Goal: Task Accomplishment & Management: Complete application form

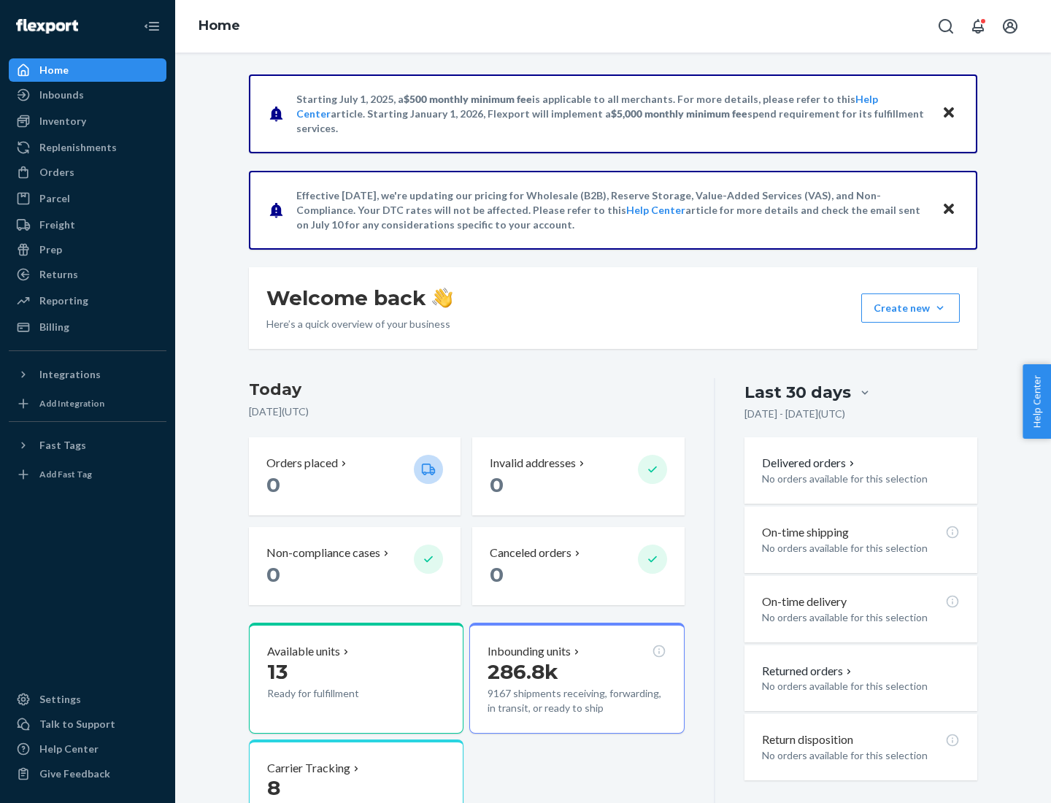
click at [940, 308] on button "Create new Create new inbound Create new order Create new product" at bounding box center [910, 307] width 99 height 29
click at [88, 95] on div "Inbounds" at bounding box center [87, 95] width 155 height 20
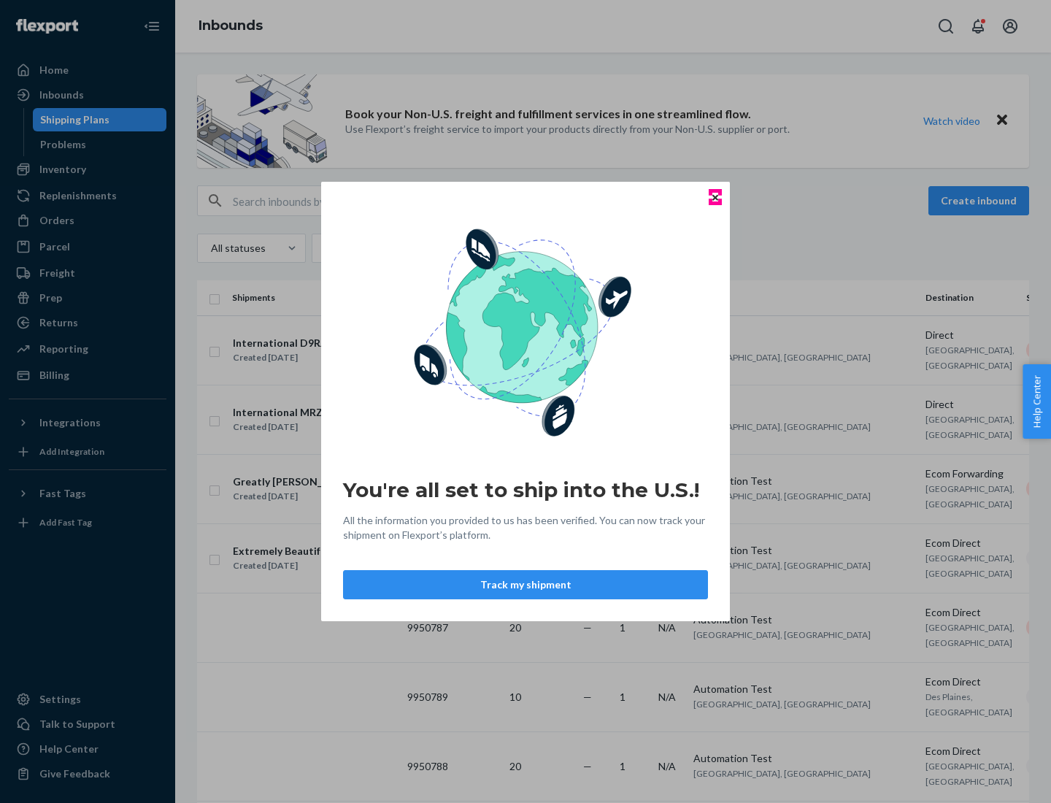
click at [715, 197] on icon "Close" at bounding box center [715, 197] width 6 height 6
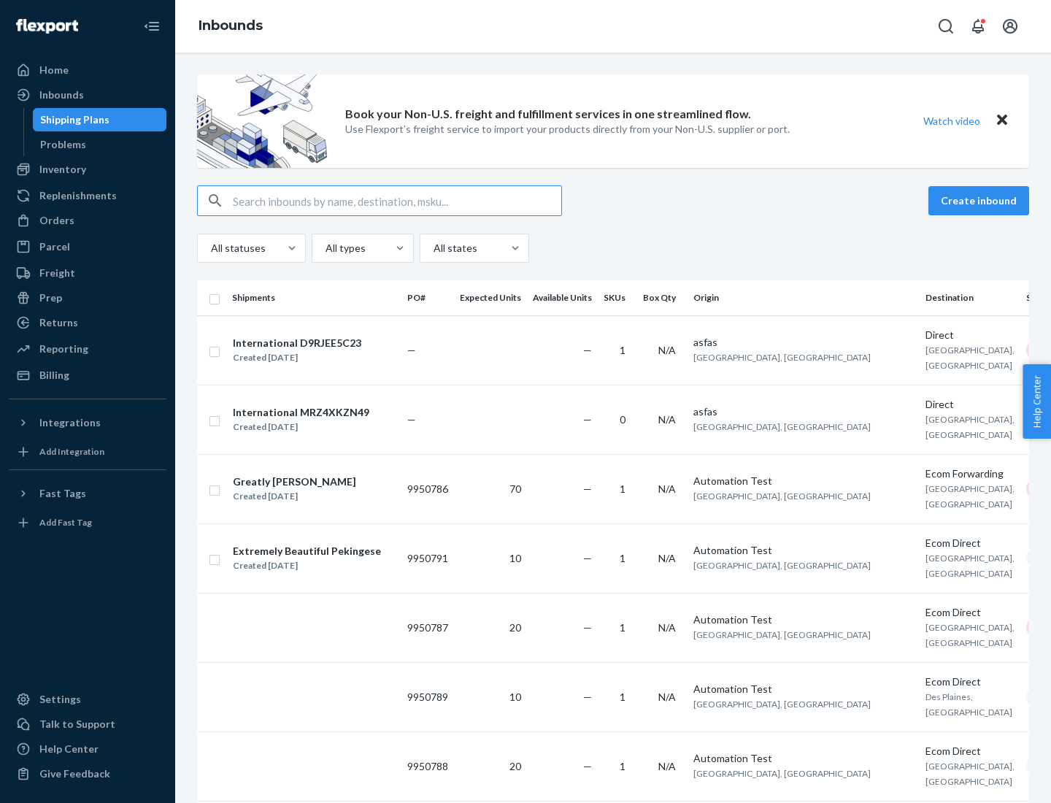
click at [981, 201] on button "Create inbound" at bounding box center [979, 200] width 101 height 29
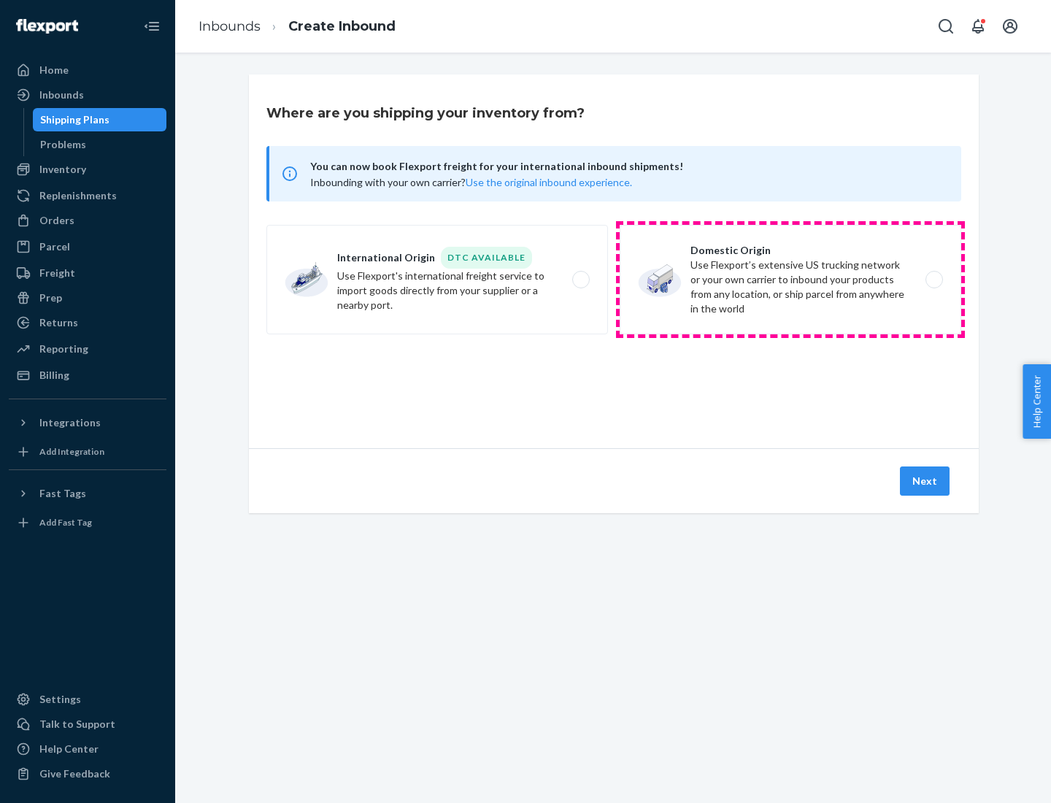
click at [791, 280] on label "Domestic Origin Use Flexport’s extensive US trucking network or your own carrie…" at bounding box center [791, 280] width 342 height 110
click at [934, 280] on input "Domestic Origin Use Flexport’s extensive US trucking network or your own carrie…" at bounding box center [938, 279] width 9 height 9
radio input "true"
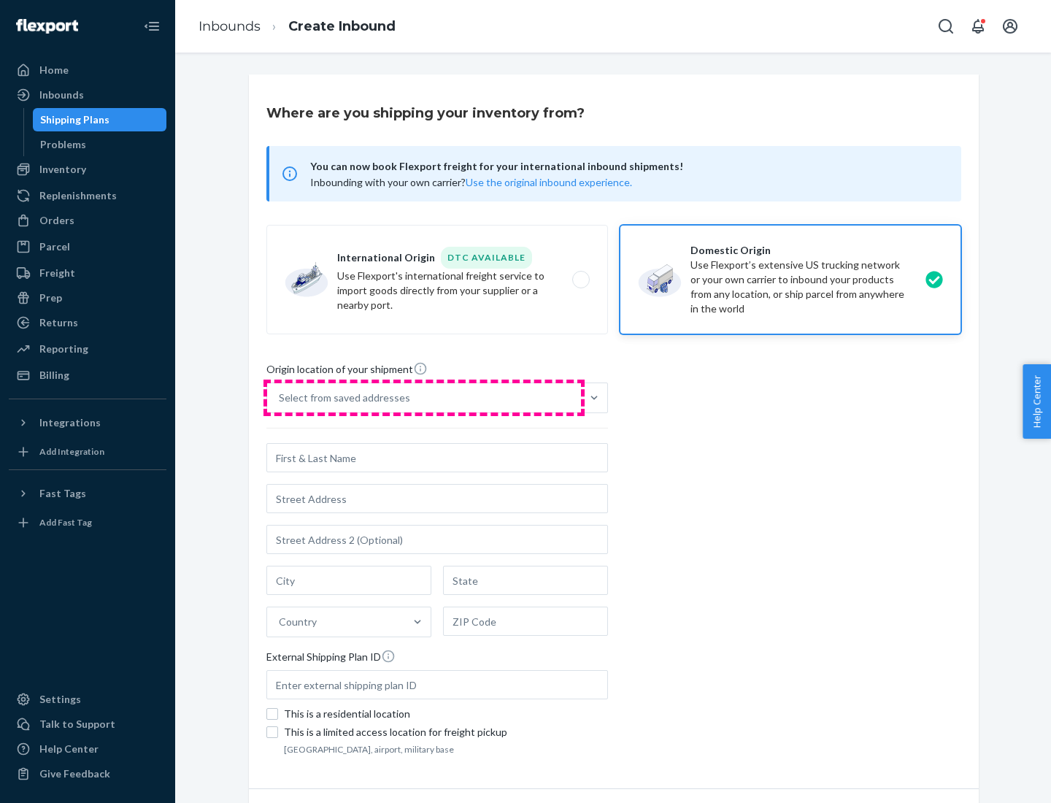
click at [424, 398] on div "Select from saved addresses" at bounding box center [424, 397] width 314 height 29
click at [280, 398] on input "Select from saved addresses" at bounding box center [279, 398] width 1 height 15
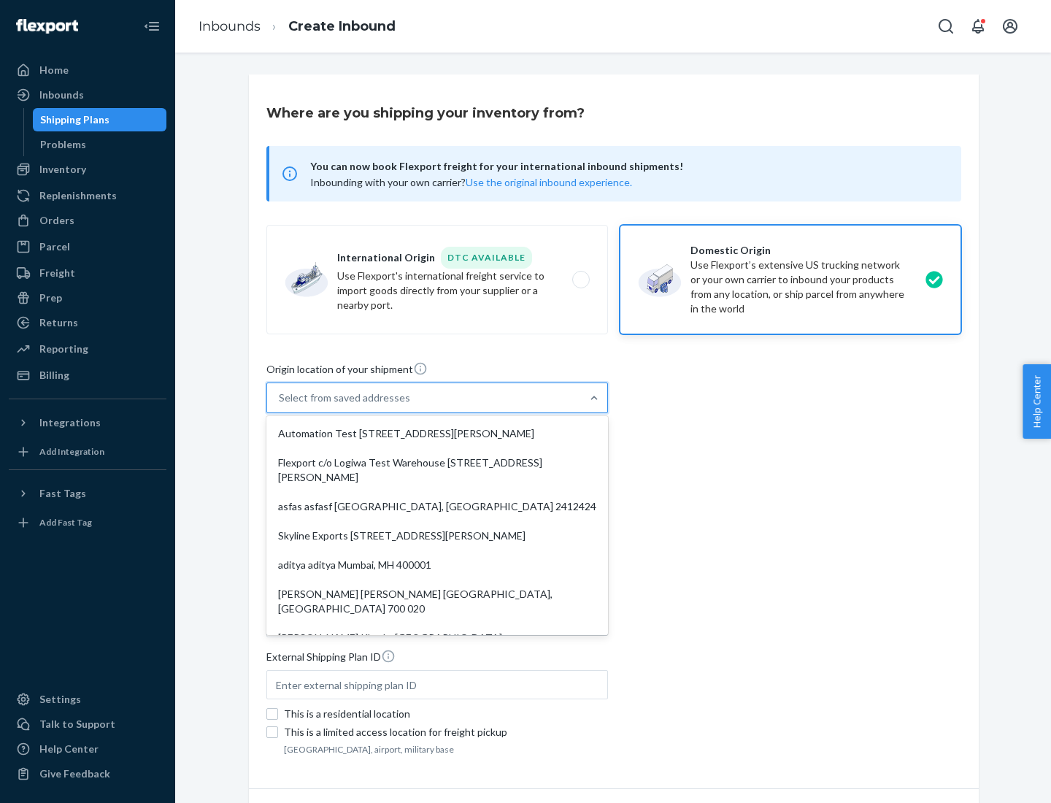
scroll to position [6, 0]
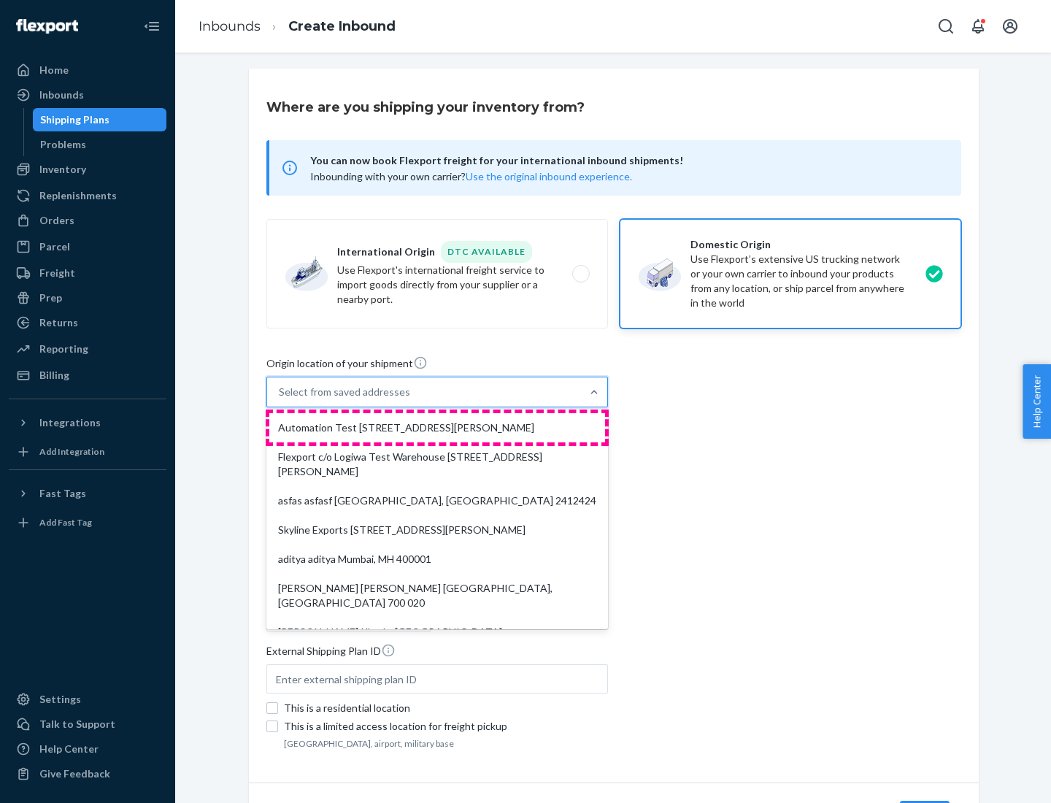
click at [437, 428] on div "Automation Test [STREET_ADDRESS][PERSON_NAME]" at bounding box center [437, 427] width 336 height 29
click at [280, 399] on input "option Automation Test [STREET_ADDRESS][PERSON_NAME]. 9 results available. Use …" at bounding box center [279, 392] width 1 height 15
type input "Automation Test"
type input "9th Floor"
type input "[GEOGRAPHIC_DATA]"
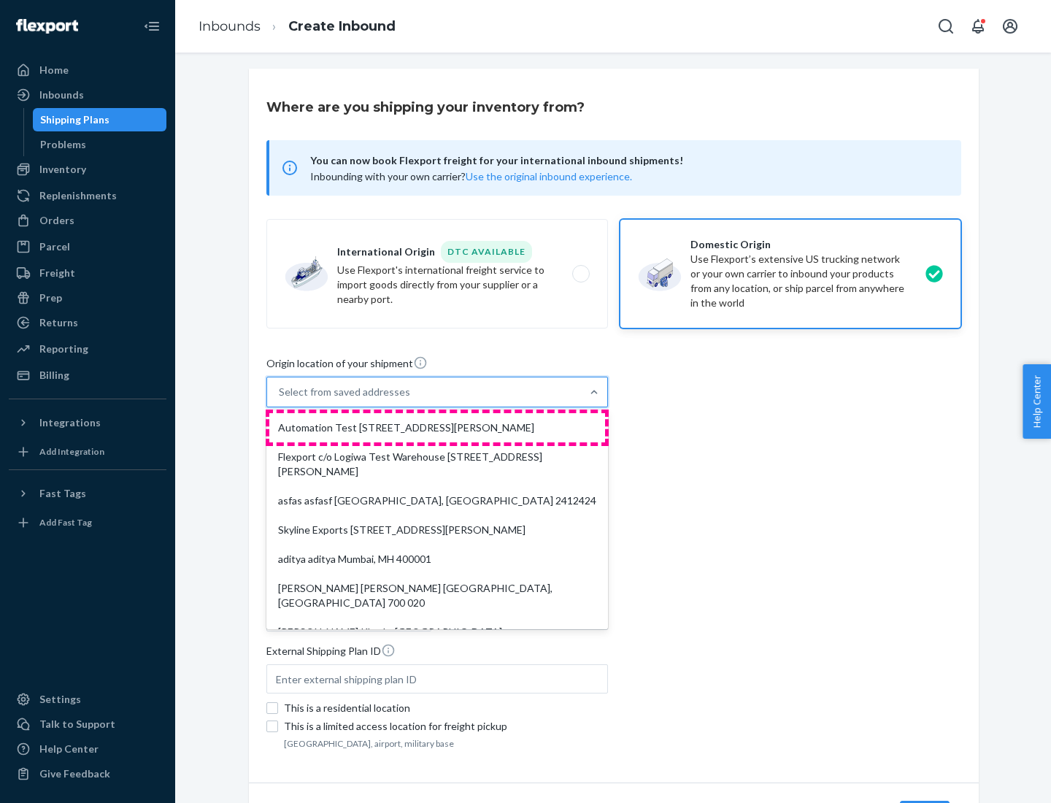
type input "CA"
type input "94104"
type input "[STREET_ADDRESS][PERSON_NAME]"
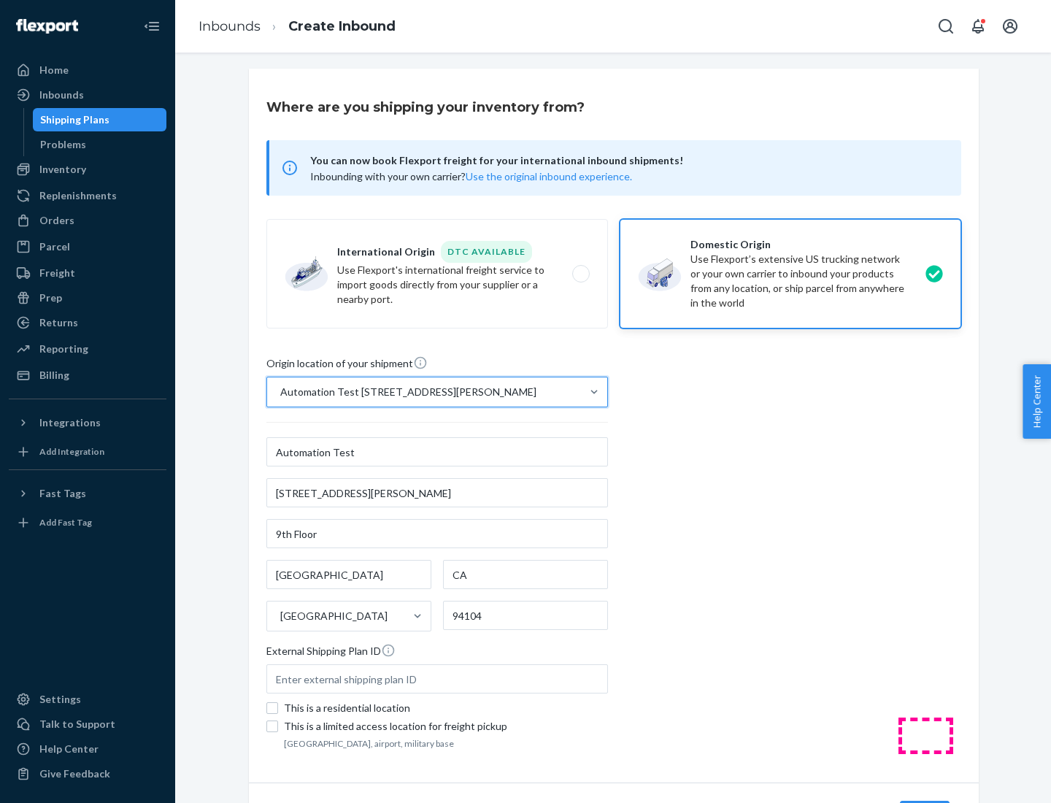
scroll to position [85, 0]
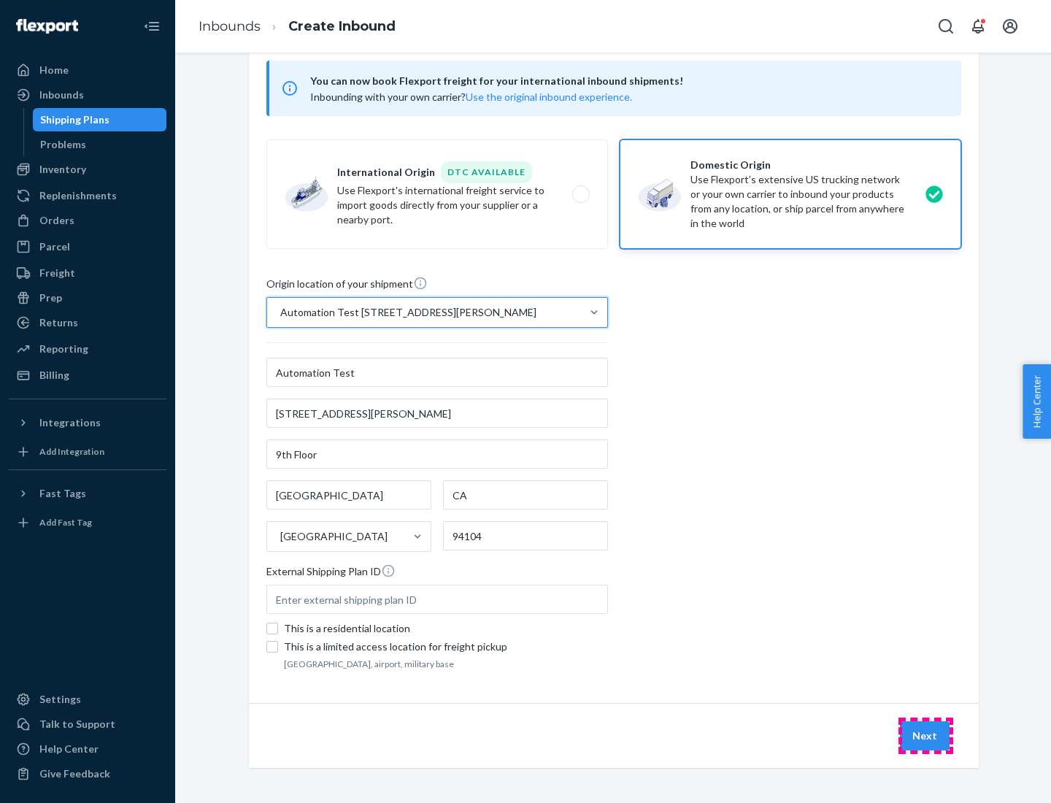
click at [926, 736] on button "Next" at bounding box center [925, 735] width 50 height 29
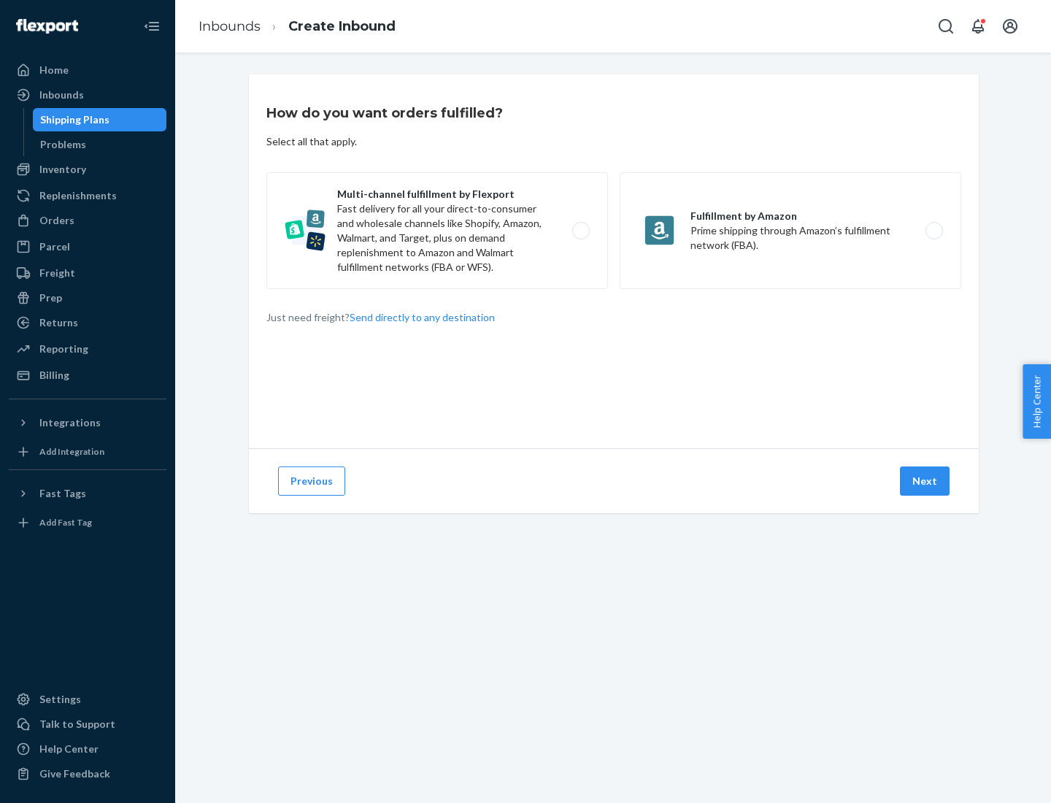
click at [437, 231] on label "Multi-channel fulfillment by Flexport Fast delivery for all your direct-to-cons…" at bounding box center [437, 230] width 342 height 117
click at [580, 231] on input "Multi-channel fulfillment by Flexport Fast delivery for all your direct-to-cons…" at bounding box center [584, 230] width 9 height 9
radio input "true"
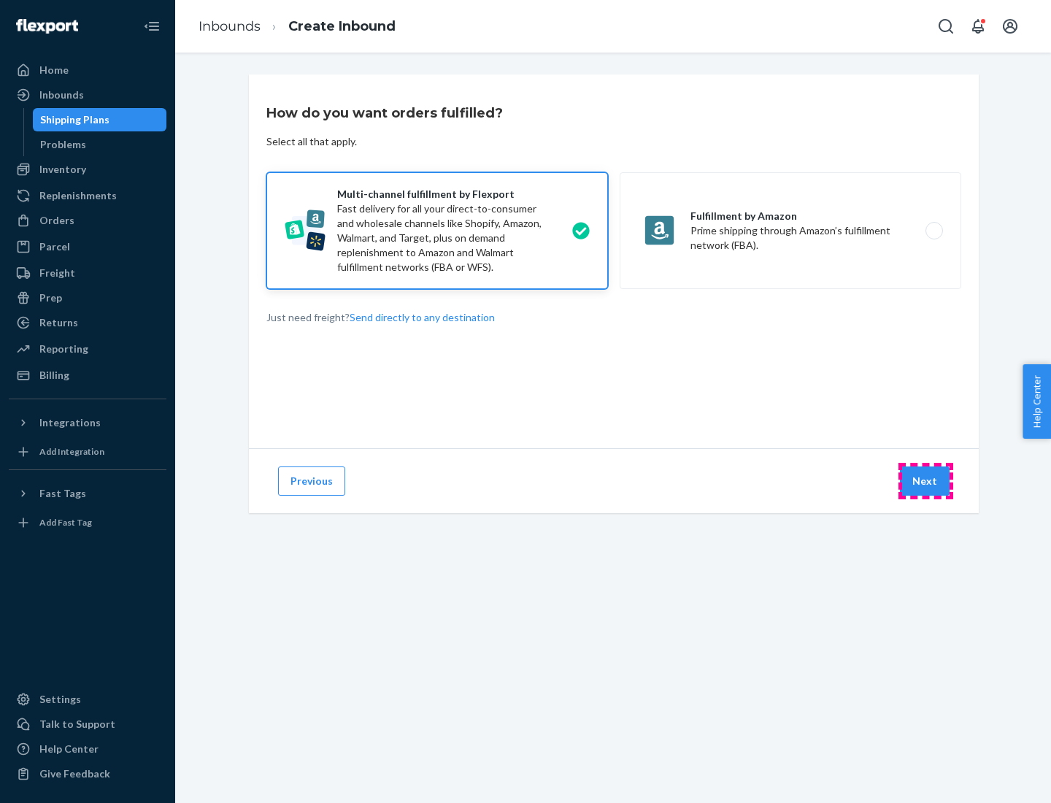
click at [926, 481] on button "Next" at bounding box center [925, 480] width 50 height 29
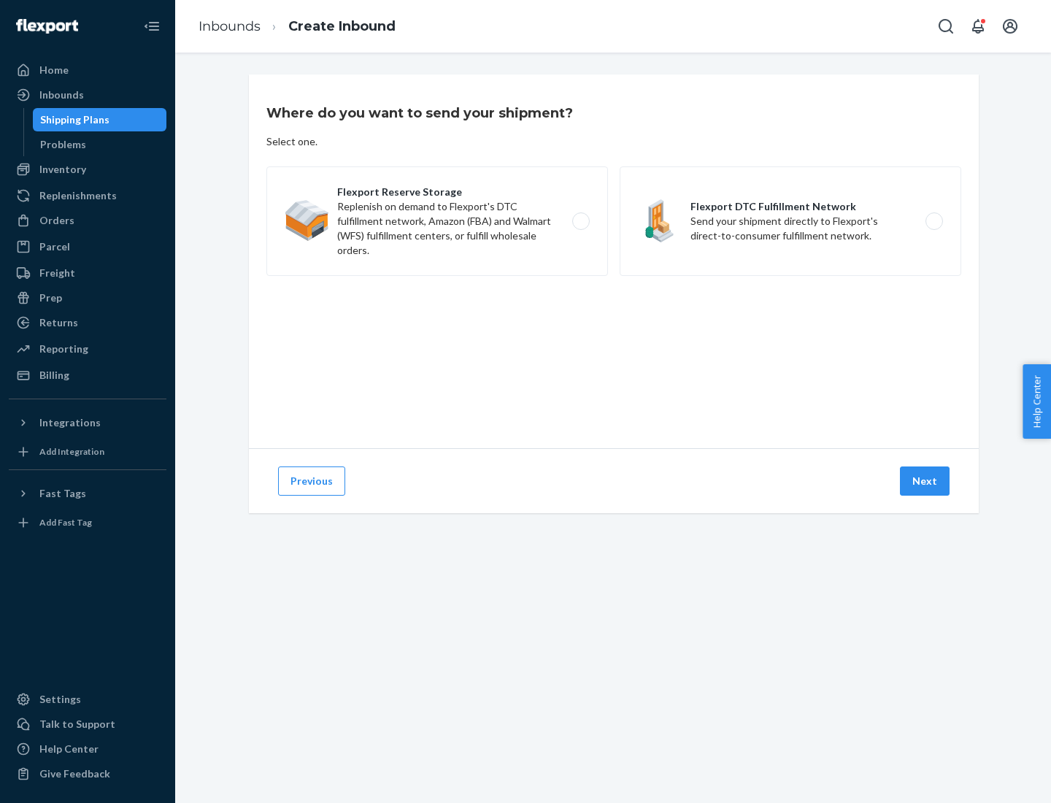
click at [437, 221] on label "Flexport Reserve Storage Replenish on demand to Flexport's DTC fulfillment netw…" at bounding box center [437, 221] width 342 height 110
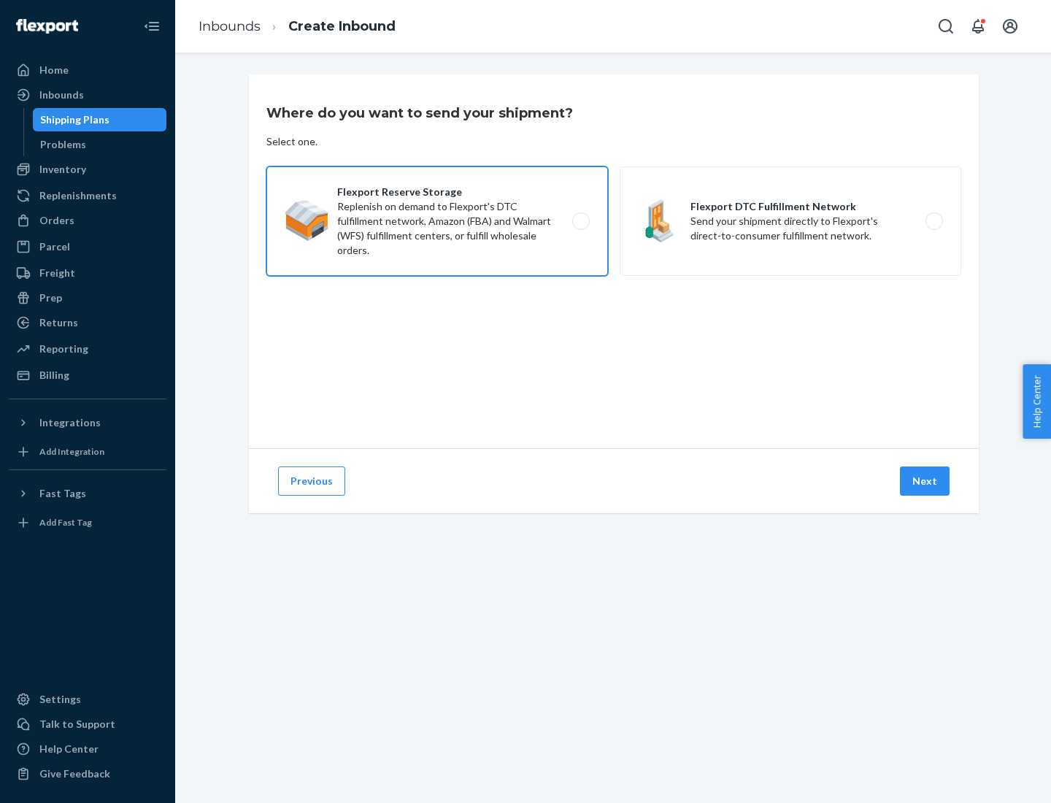
click at [580, 221] on input "Flexport Reserve Storage Replenish on demand to Flexport's DTC fulfillment netw…" at bounding box center [584, 221] width 9 height 9
radio input "true"
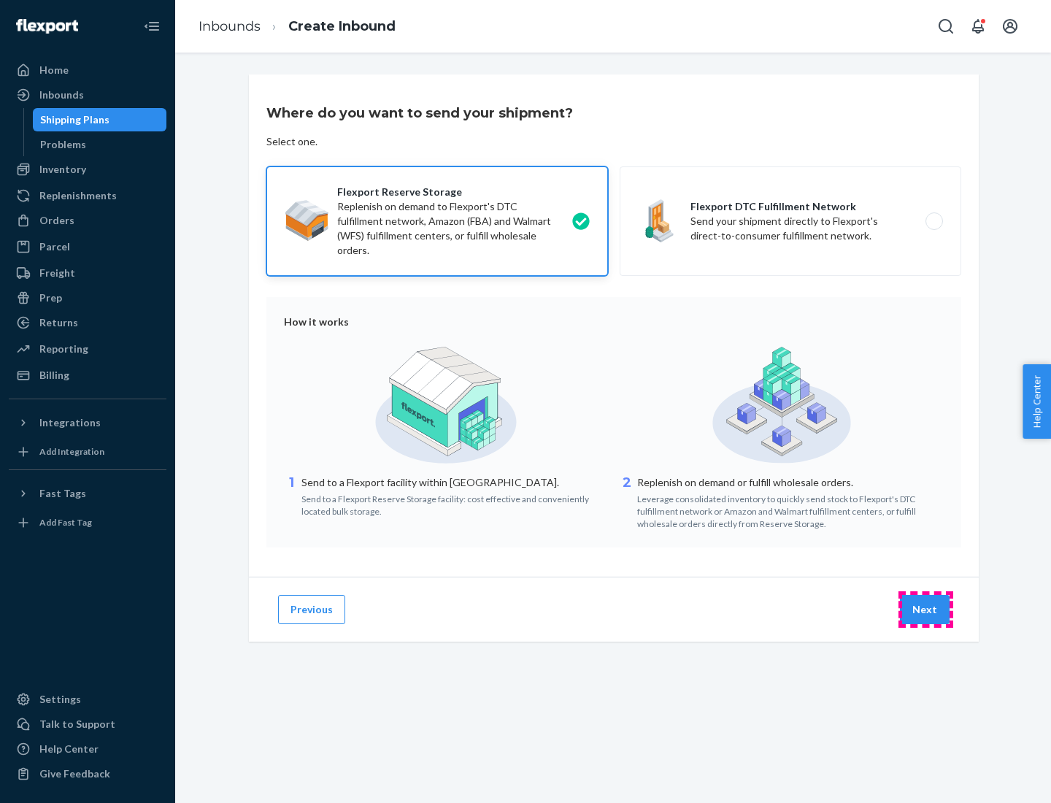
click at [926, 610] on button "Next" at bounding box center [925, 609] width 50 height 29
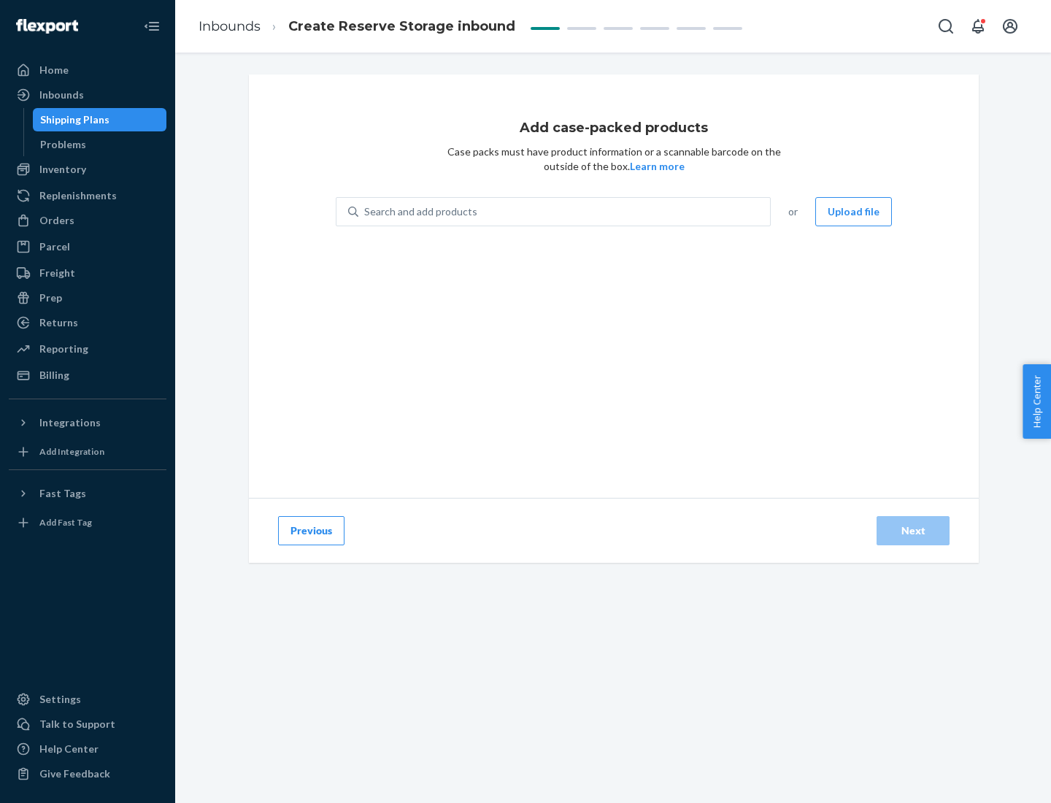
click at [565, 212] on div "Search and add products" at bounding box center [564, 212] width 412 height 26
click at [366, 212] on input "Search and add products" at bounding box center [364, 211] width 1 height 15
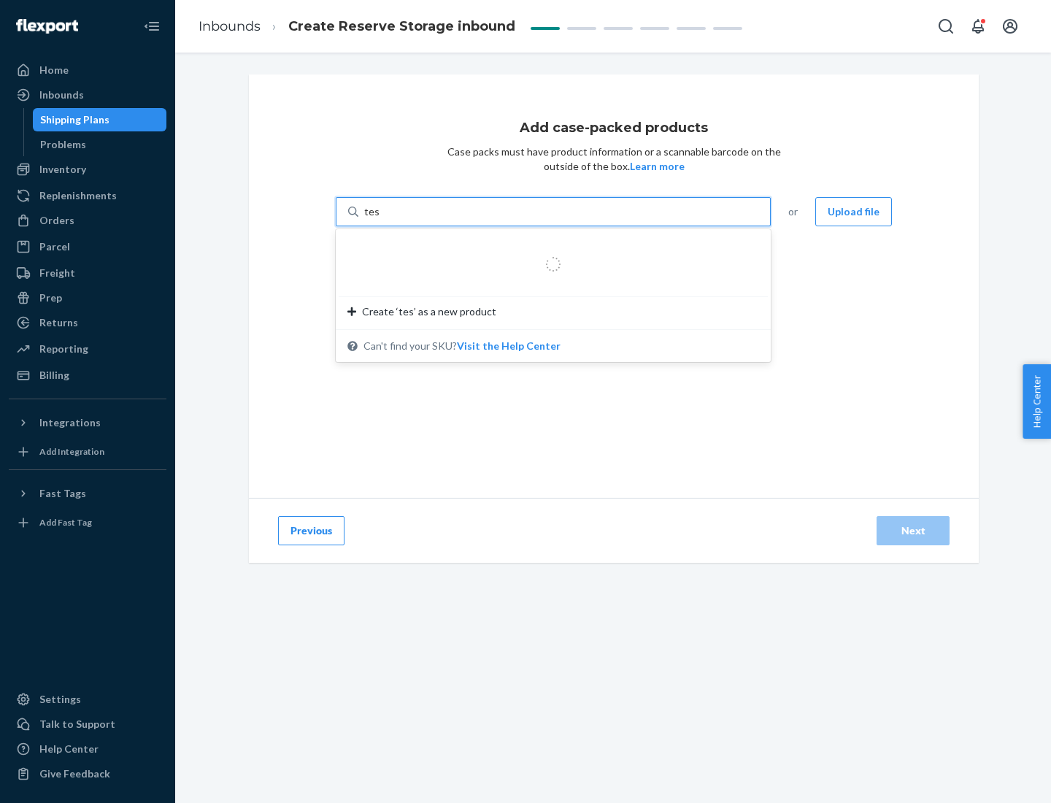
type input "test-syn"
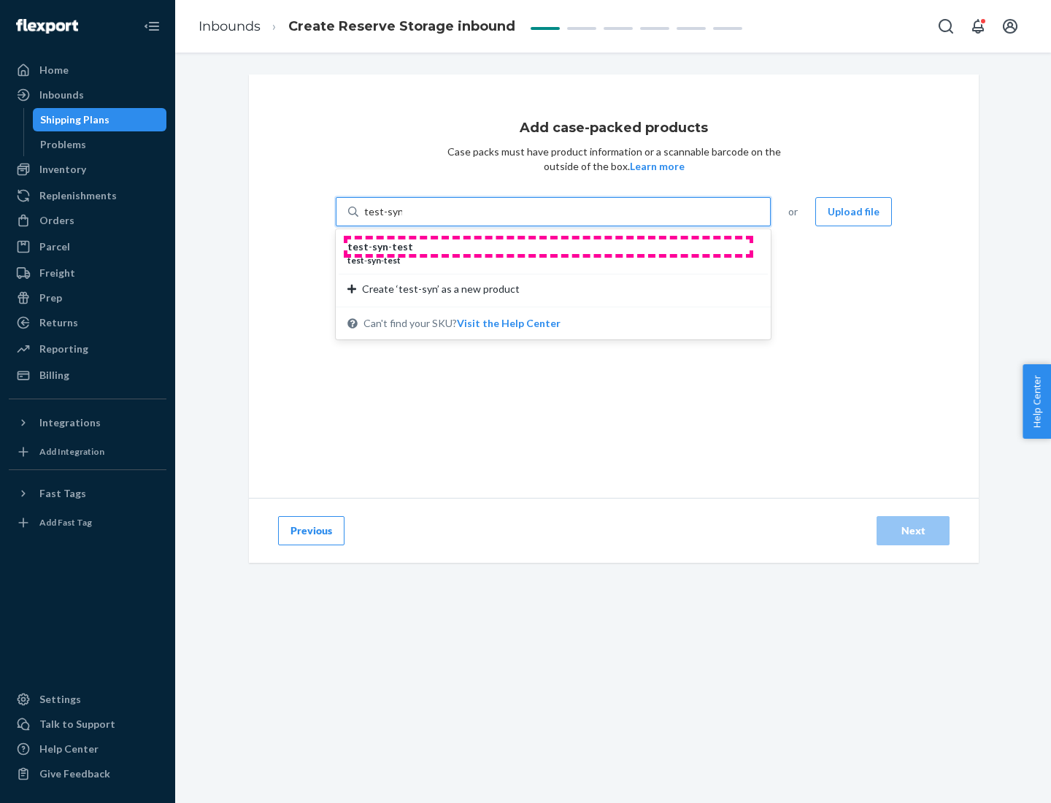
click at [548, 247] on div "test - syn - test" at bounding box center [547, 246] width 400 height 15
click at [402, 219] on input "test-syn" at bounding box center [383, 211] width 38 height 15
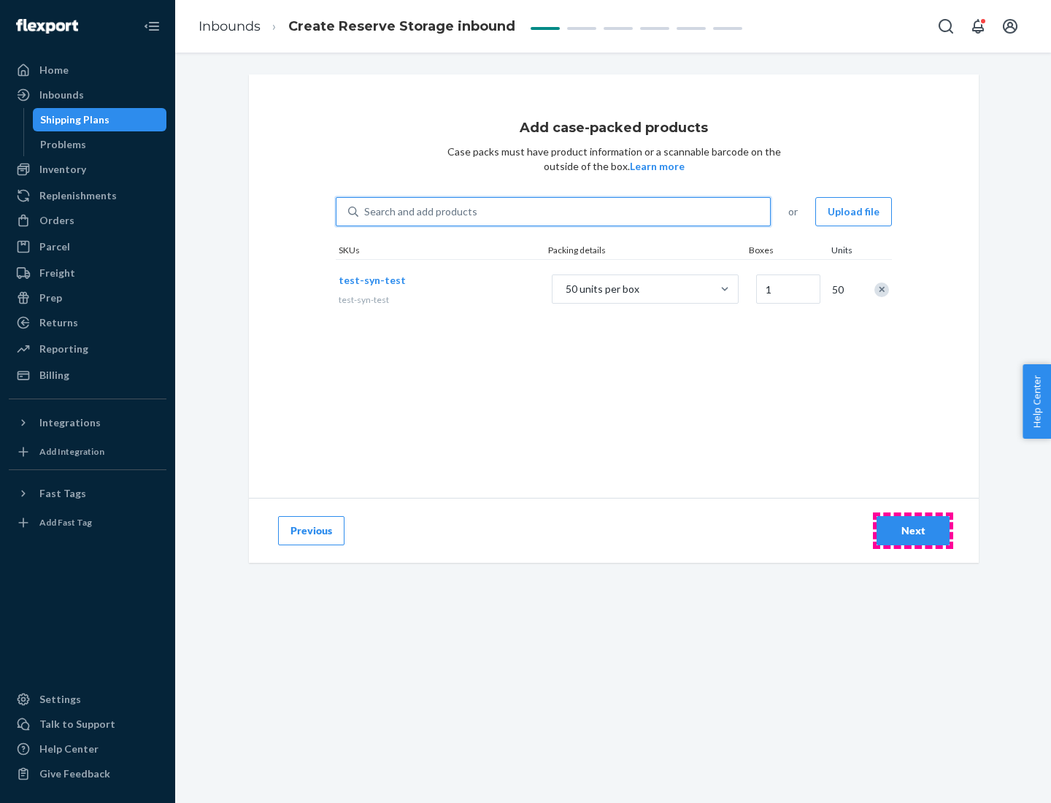
click at [913, 531] on div "Next" at bounding box center [913, 530] width 48 height 15
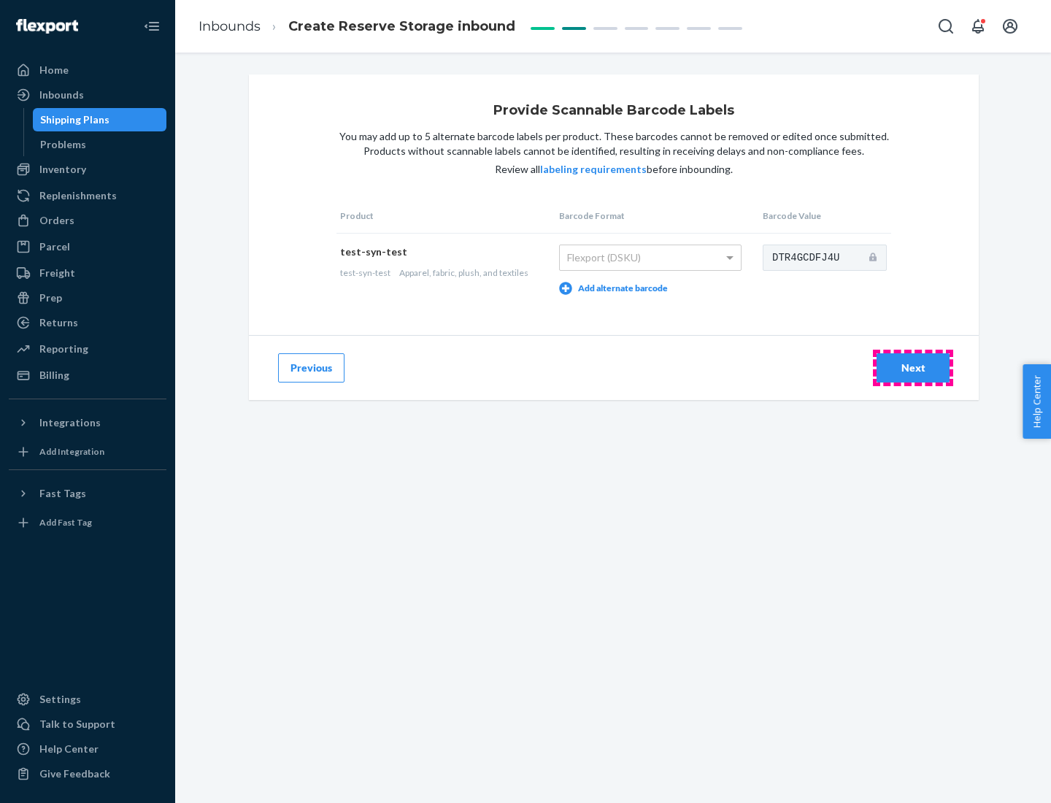
click at [913, 367] on div "Next" at bounding box center [913, 368] width 48 height 15
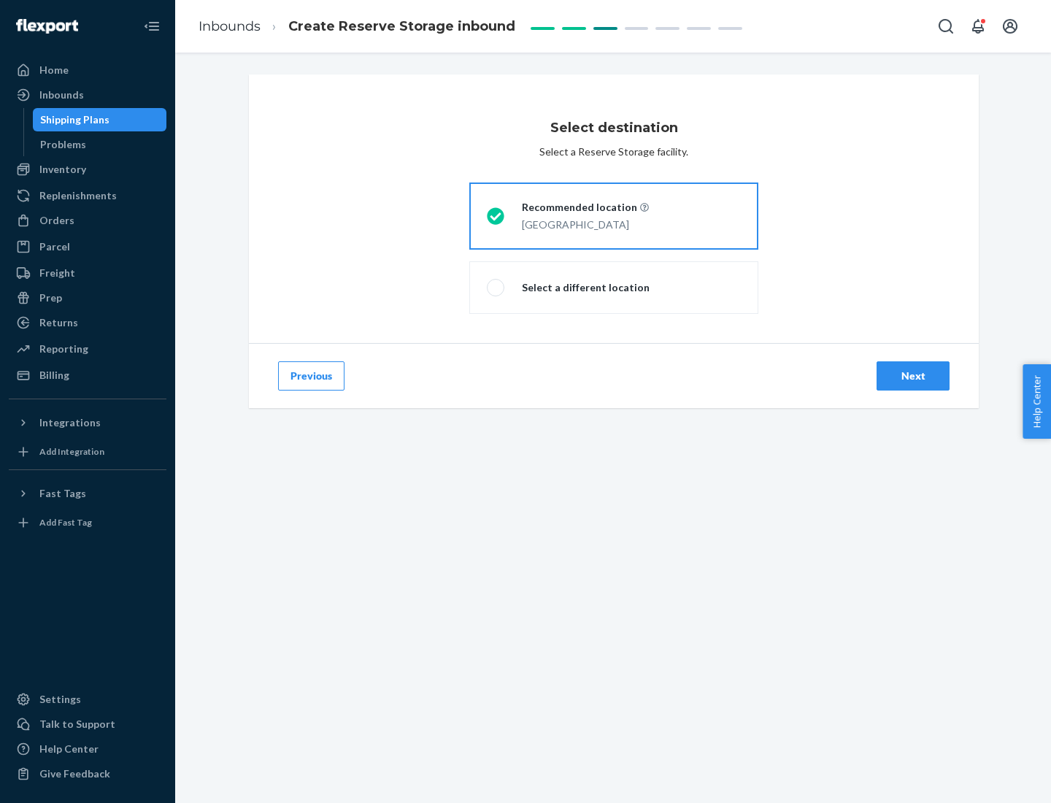
click at [913, 376] on div "Next" at bounding box center [913, 376] width 48 height 15
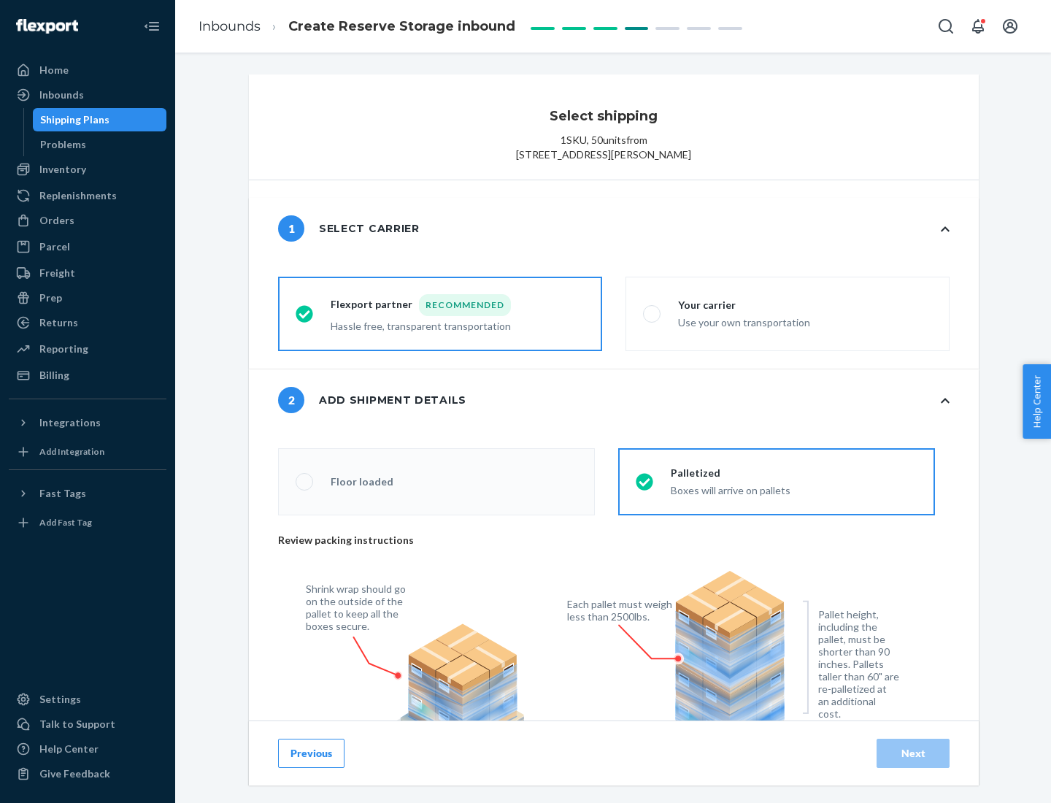
radio input "false"
type input "1"
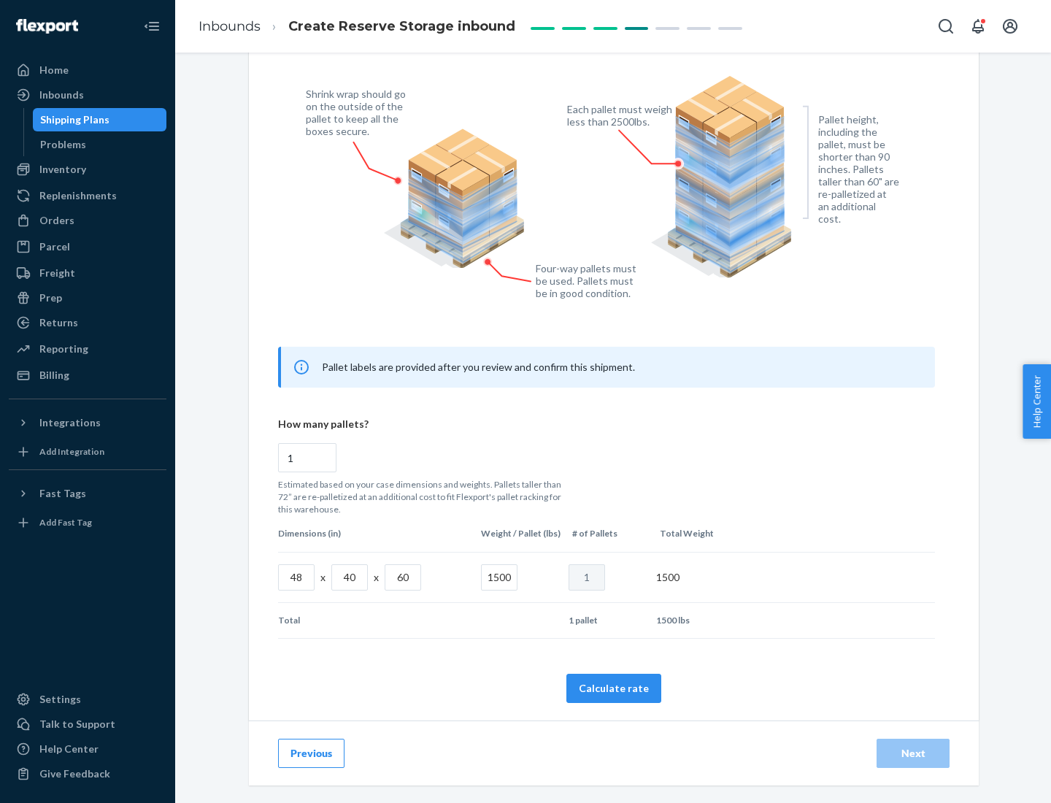
click at [614, 688] on button "Calculate rate" at bounding box center [613, 688] width 95 height 29
radio input "false"
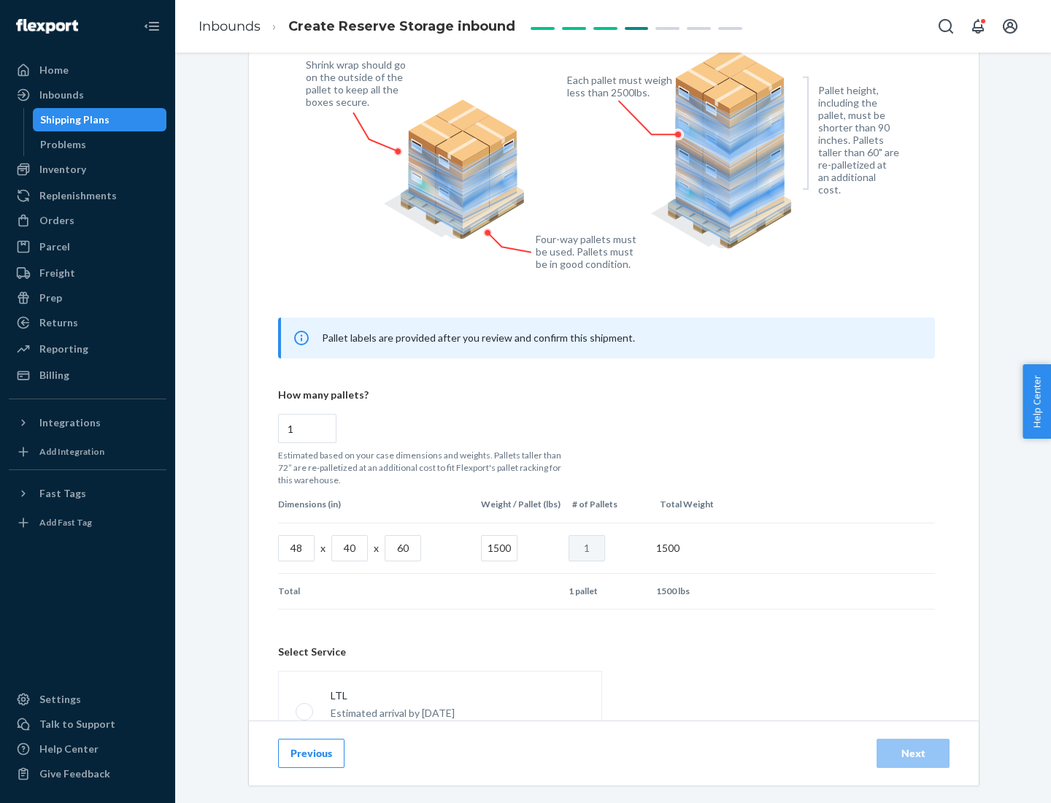
scroll to position [645, 0]
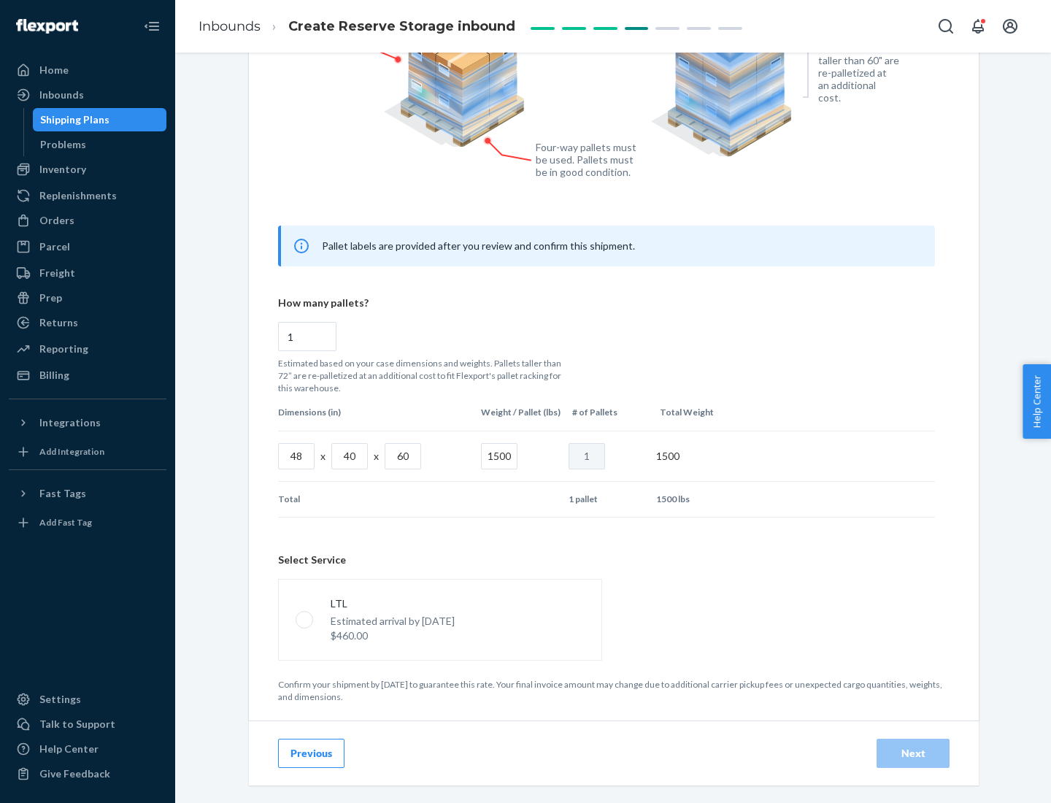
click at [439, 619] on p "Estimated arrival by [DATE]" at bounding box center [393, 621] width 124 height 15
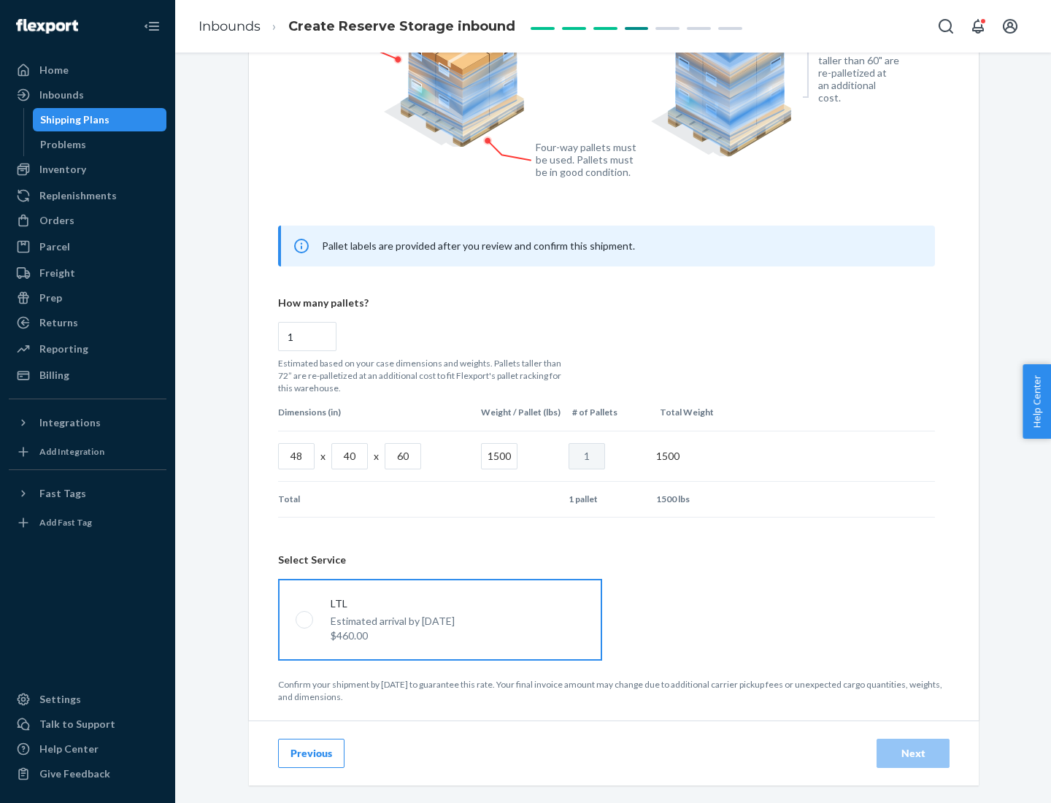
click at [305, 619] on input "LTL Estimated arrival by [DATE] $460.00" at bounding box center [300, 619] width 9 height 9
radio input "true"
radio input "false"
click at [913, 753] on div "Next" at bounding box center [913, 753] width 48 height 15
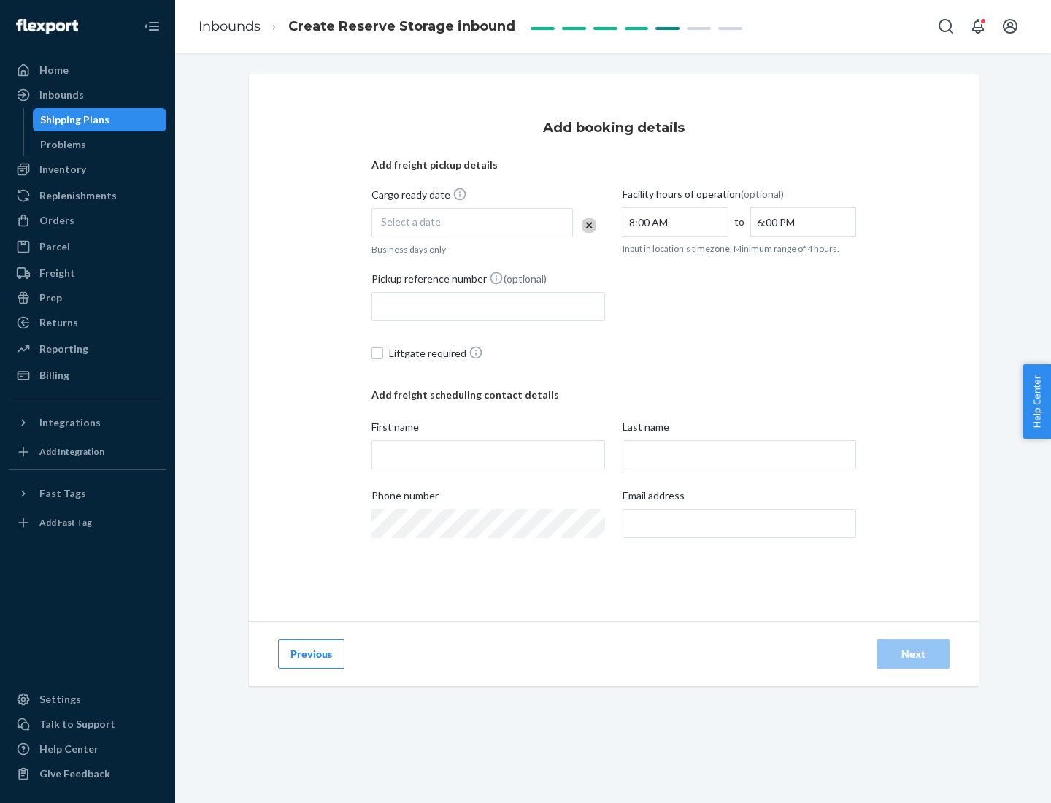
click at [472, 223] on div "Select a date" at bounding box center [472, 222] width 201 height 29
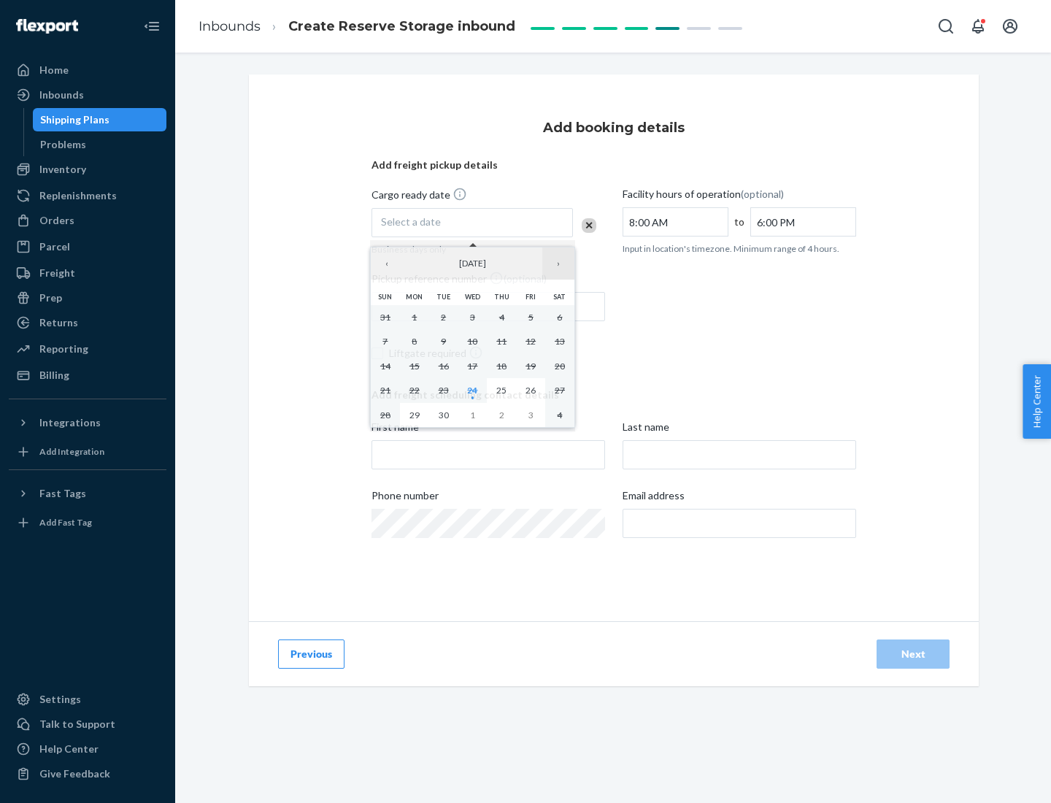
click at [558, 264] on button "›" at bounding box center [558, 263] width 32 height 32
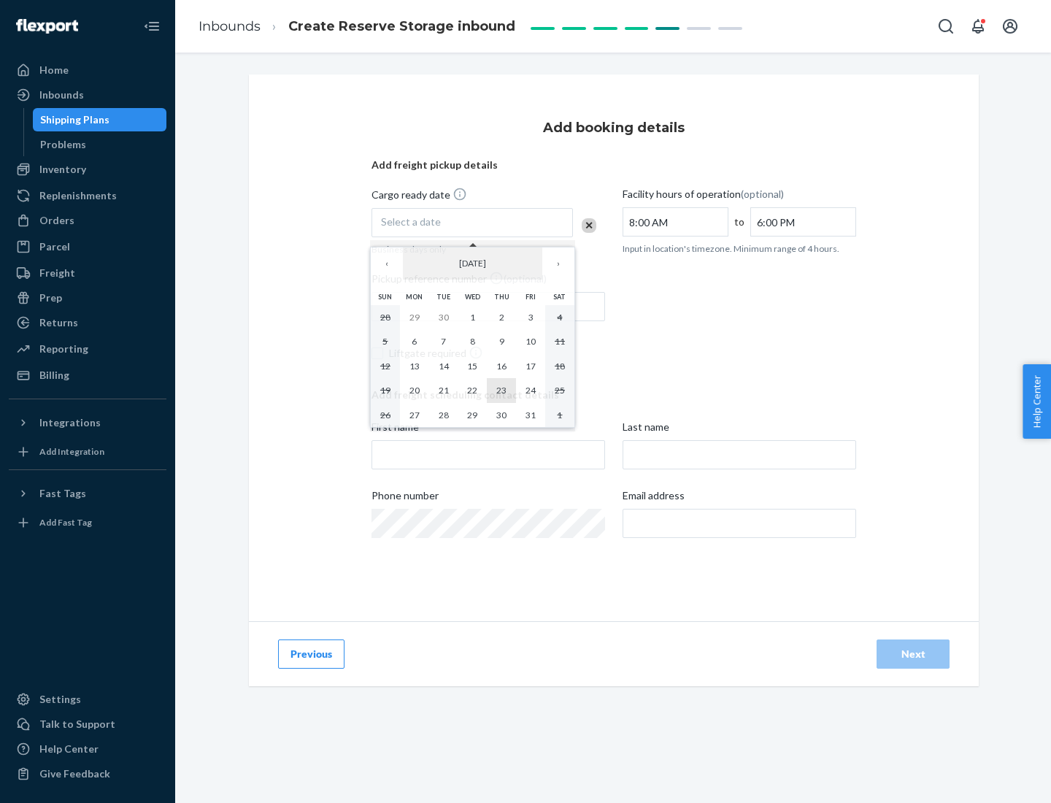
click at [502, 390] on abbr "23" at bounding box center [501, 390] width 10 height 11
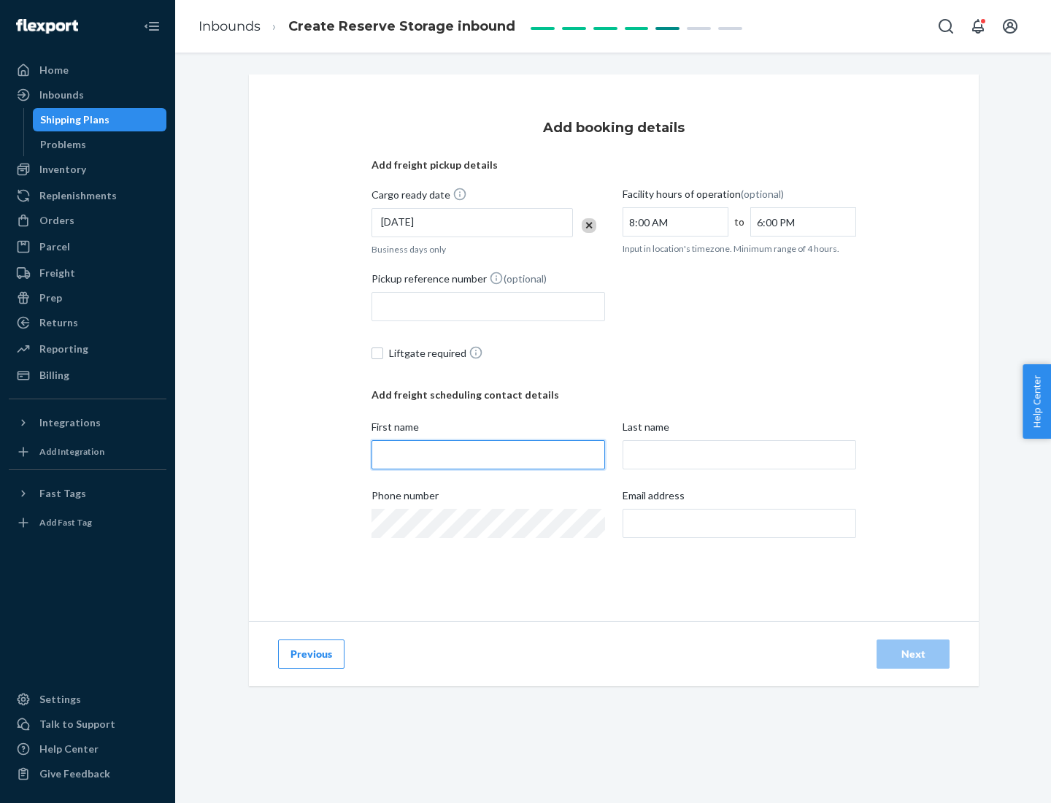
click at [488, 455] on input "First name" at bounding box center [489, 454] width 234 height 29
type input "[PERSON_NAME]"
click at [739, 455] on input "Last name" at bounding box center [740, 454] width 234 height 29
type input "Doe"
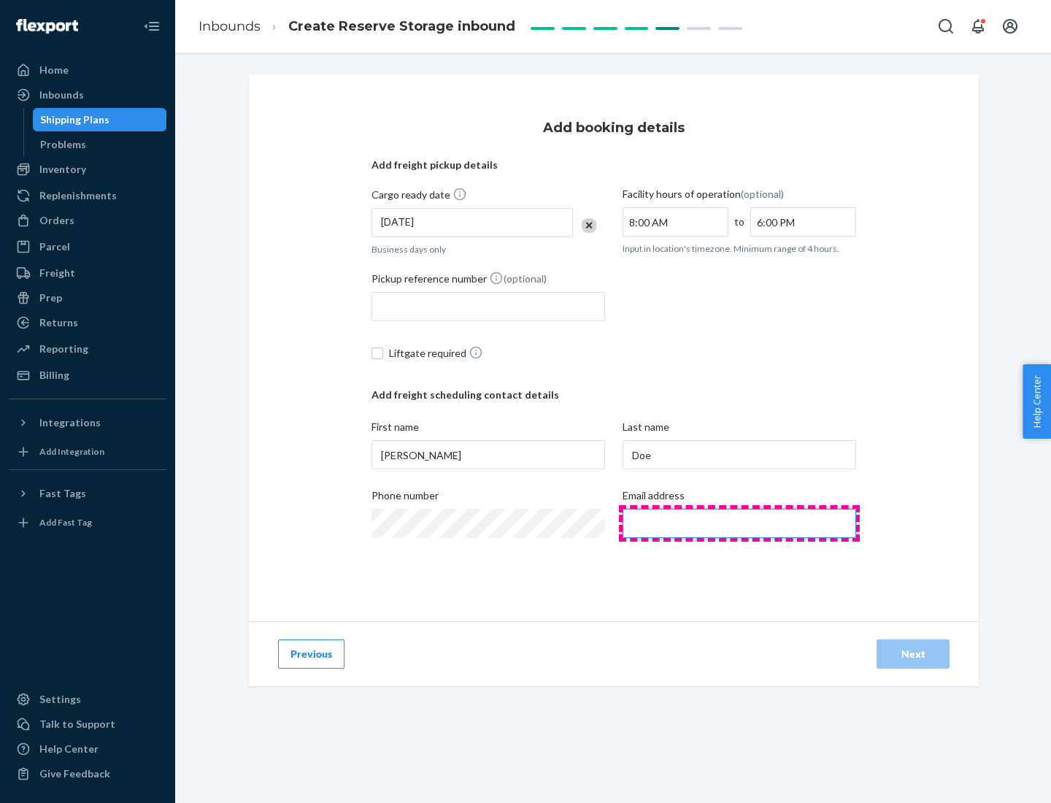
click at [739, 523] on input "Email address" at bounding box center [740, 523] width 234 height 29
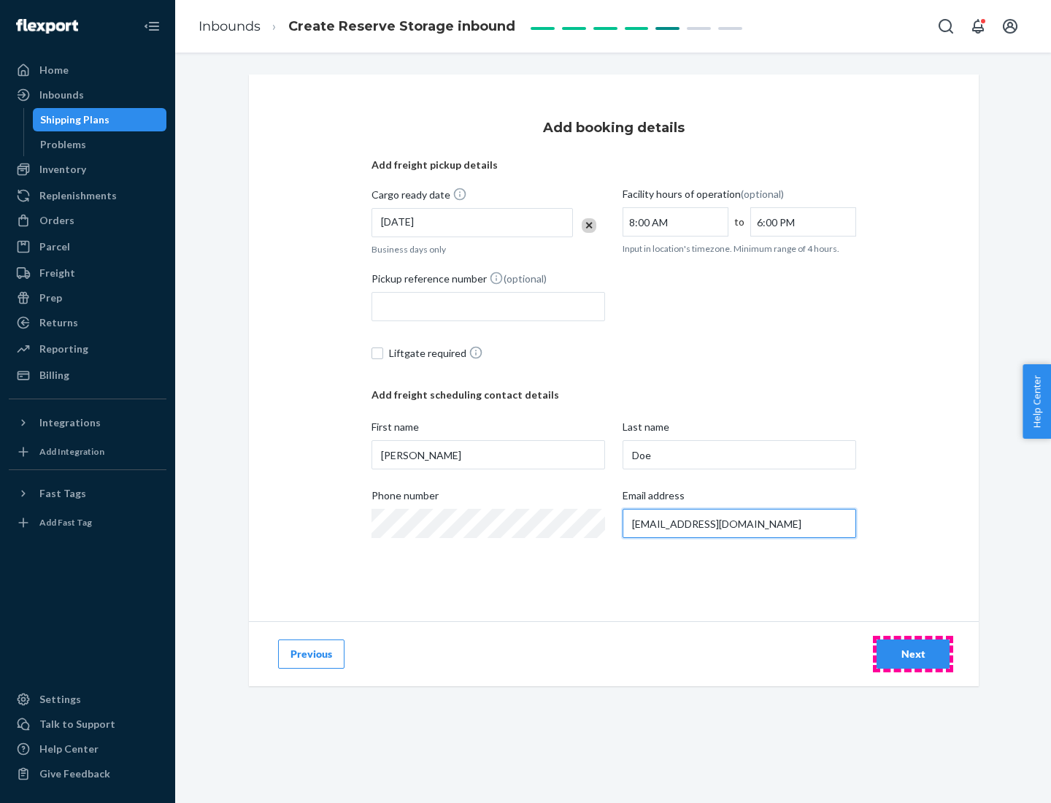
type input "[EMAIL_ADDRESS][DOMAIN_NAME]"
click at [913, 654] on div "Next" at bounding box center [913, 654] width 48 height 15
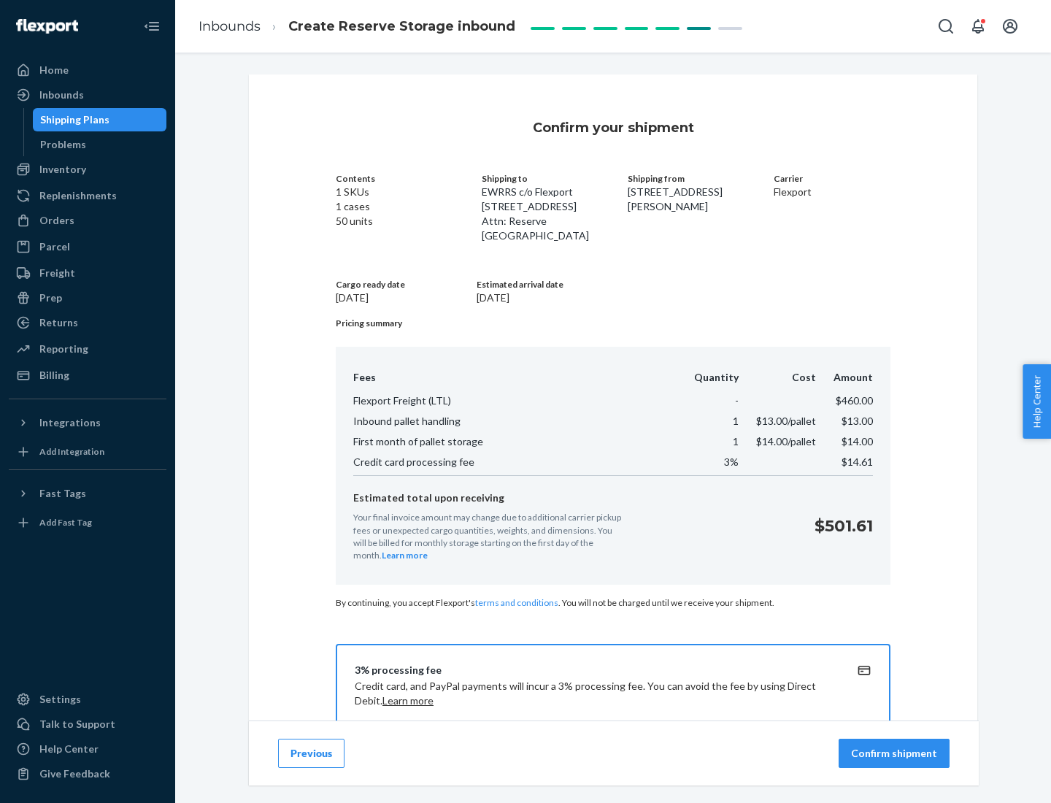
scroll to position [210, 0]
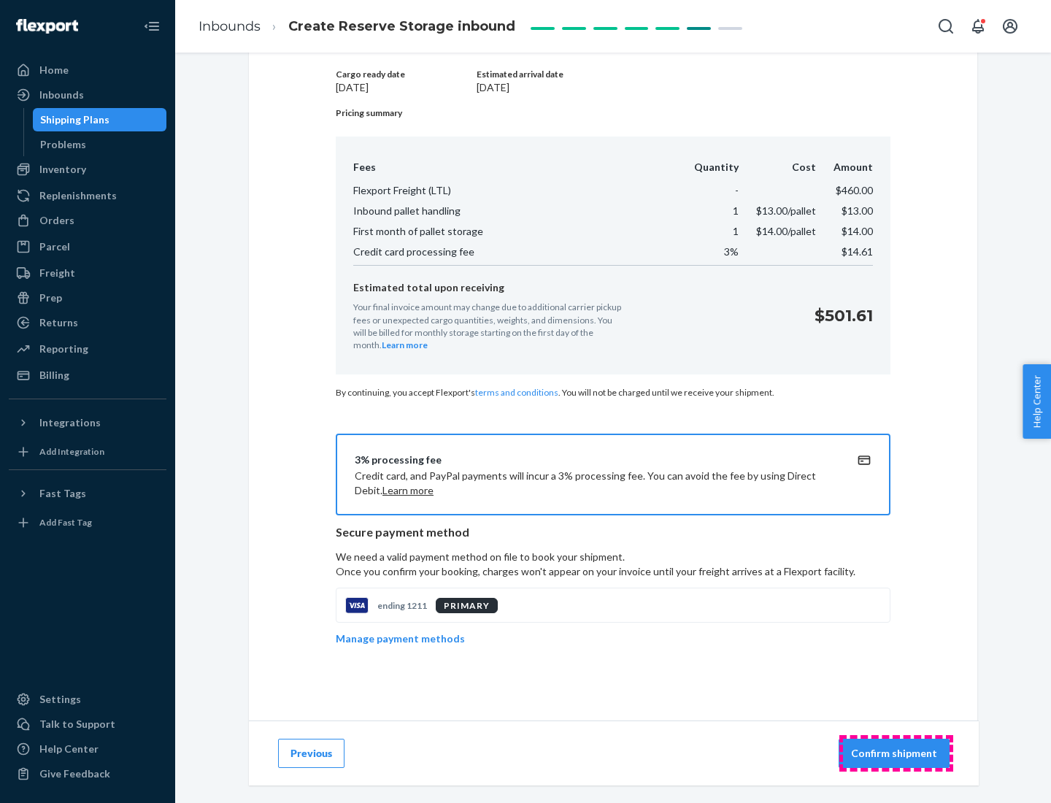
click at [896, 753] on p "Confirm shipment" at bounding box center [894, 753] width 86 height 15
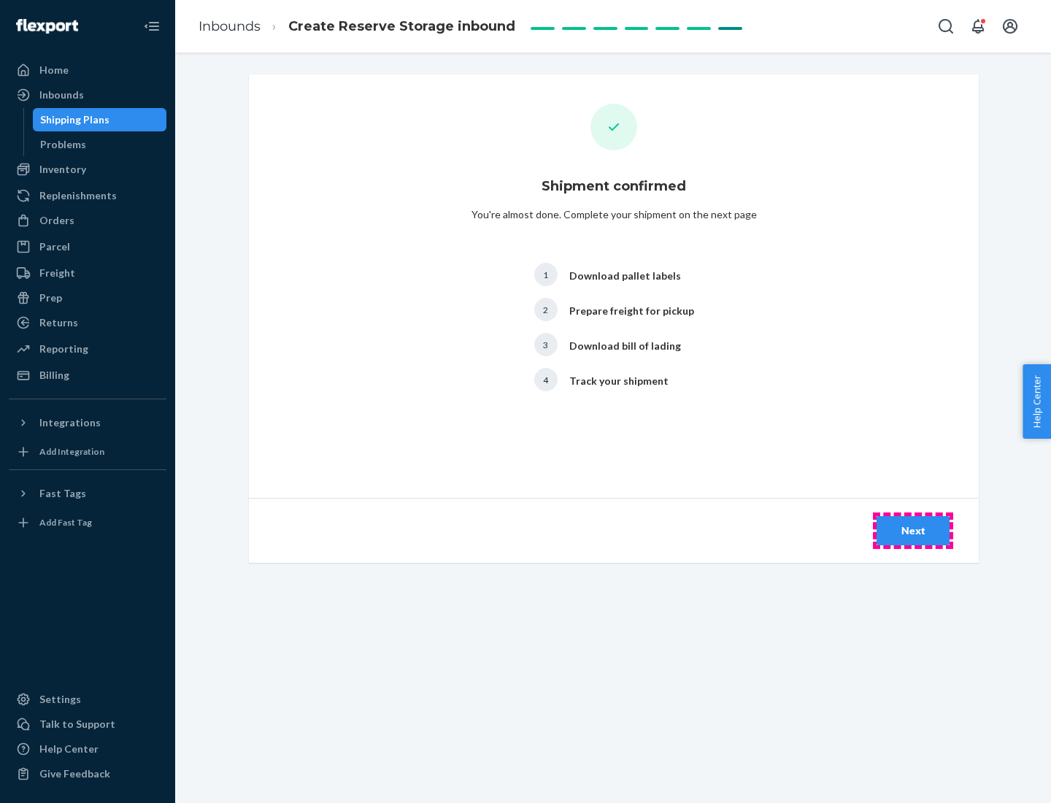
click at [913, 531] on div "Next" at bounding box center [913, 530] width 48 height 15
